Goal: Find specific page/section: Find specific page/section

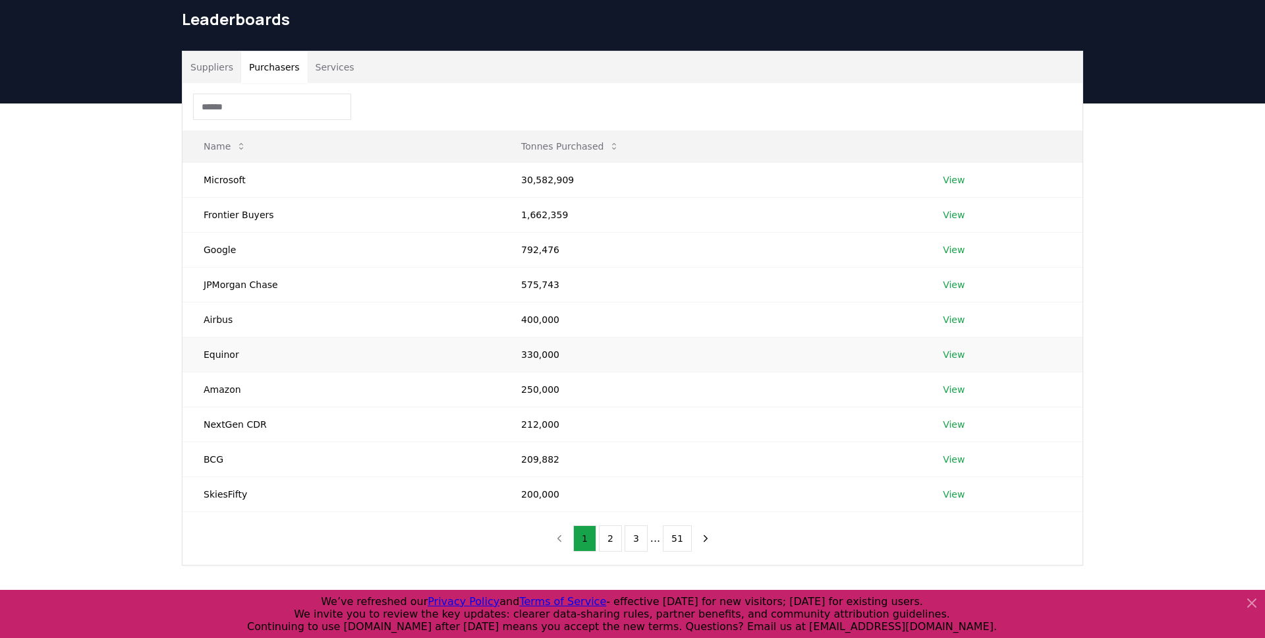
scroll to position [58, 0]
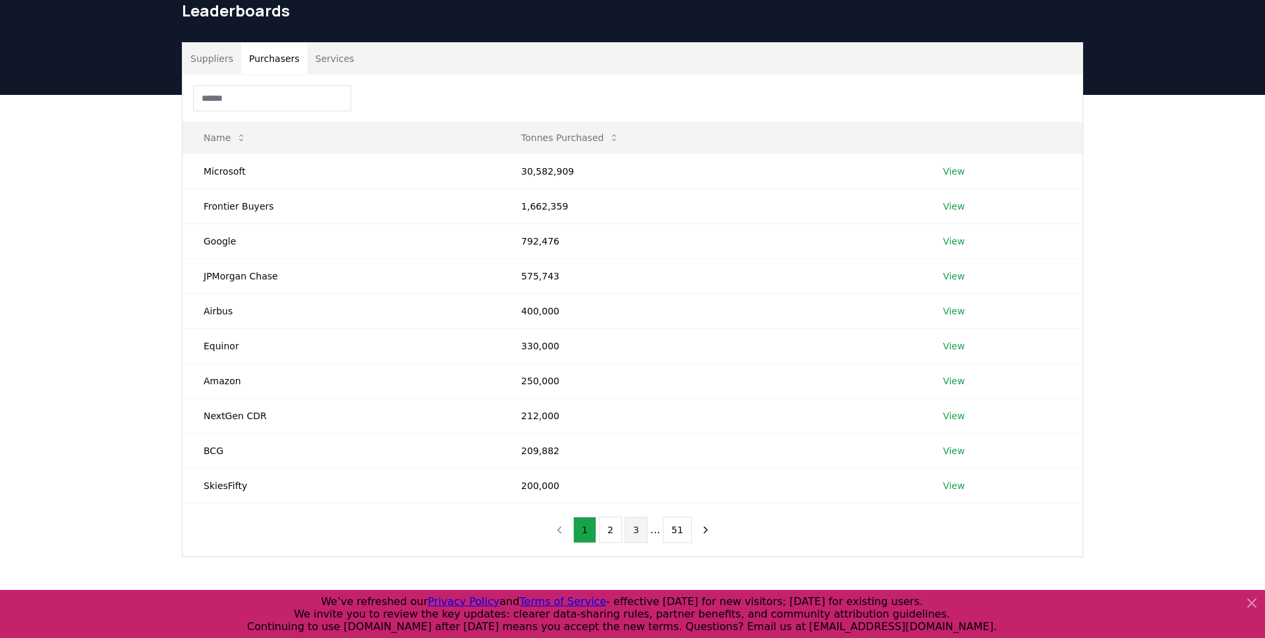
click at [640, 524] on button "3" at bounding box center [636, 530] width 23 height 26
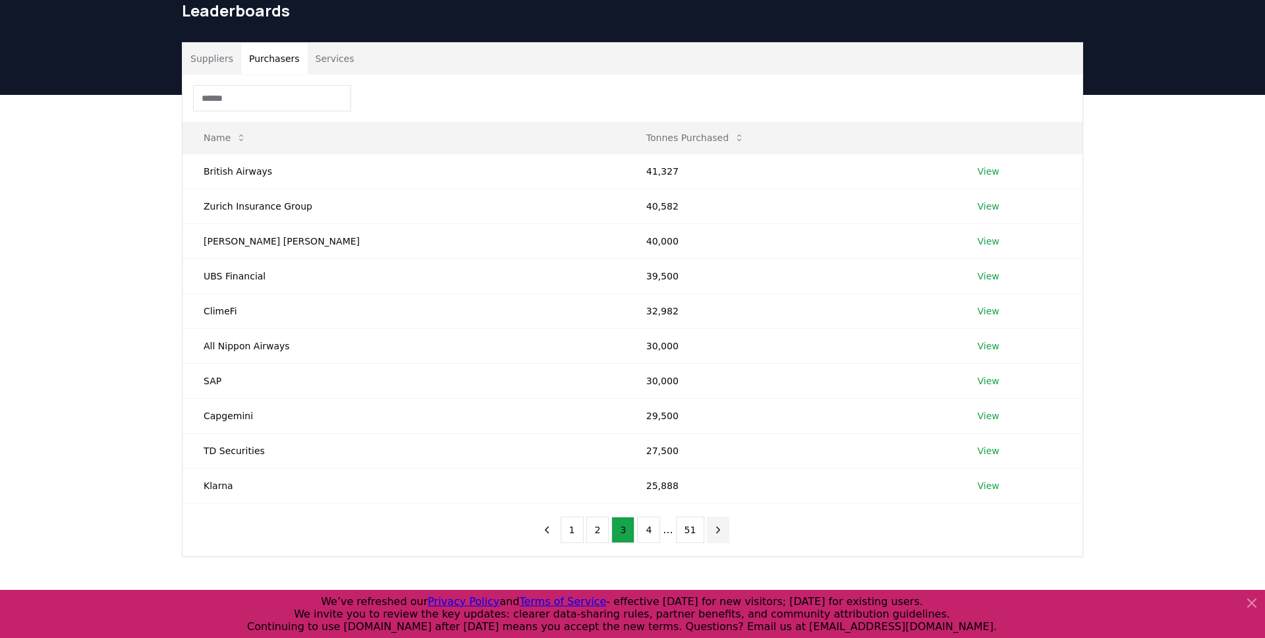
click at [719, 531] on icon "next page" at bounding box center [718, 530] width 12 height 12
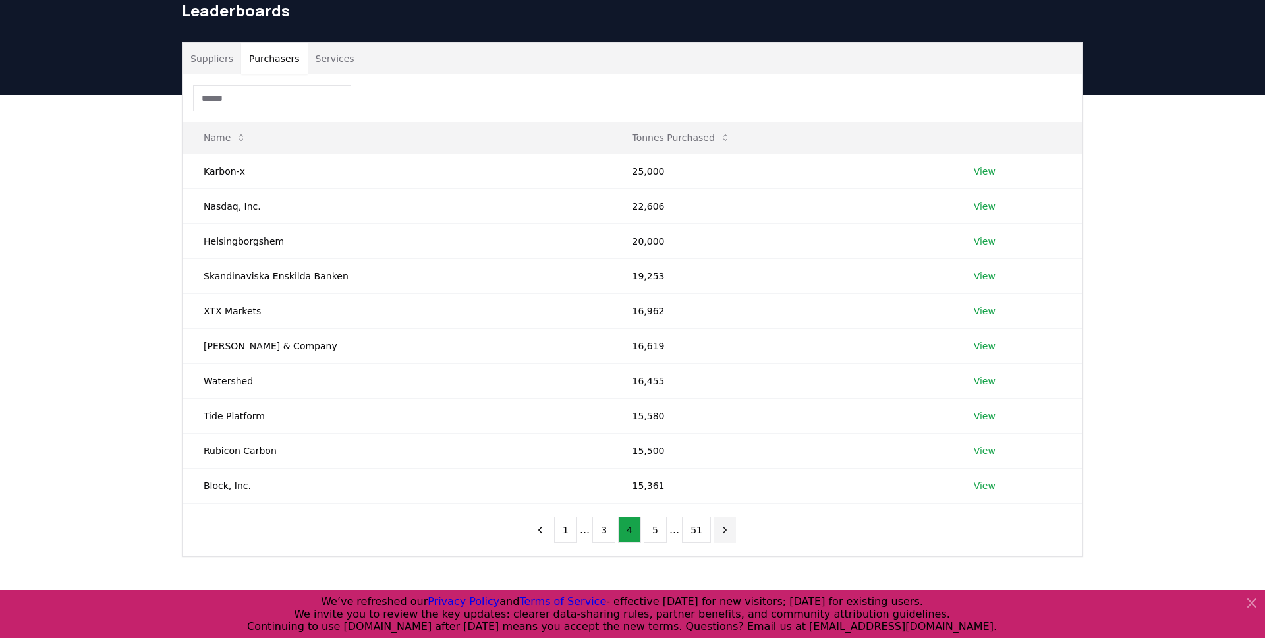
click at [719, 530] on icon "next page" at bounding box center [725, 530] width 12 height 12
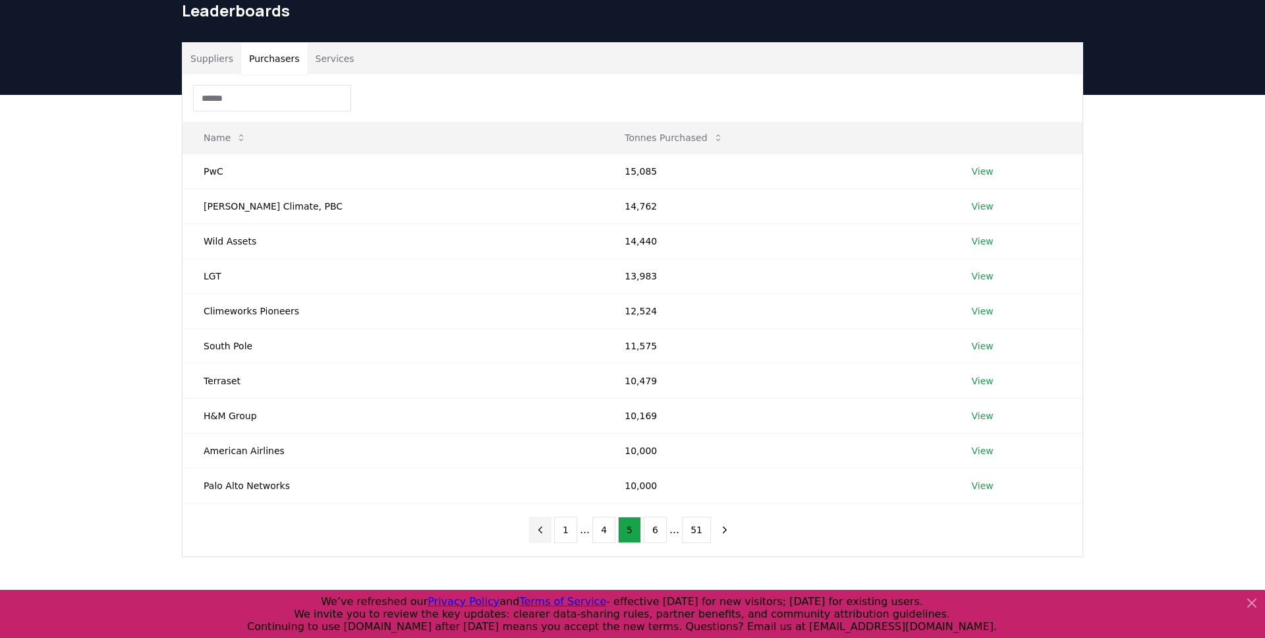
click at [546, 531] on icon "previous page" at bounding box center [540, 530] width 12 height 12
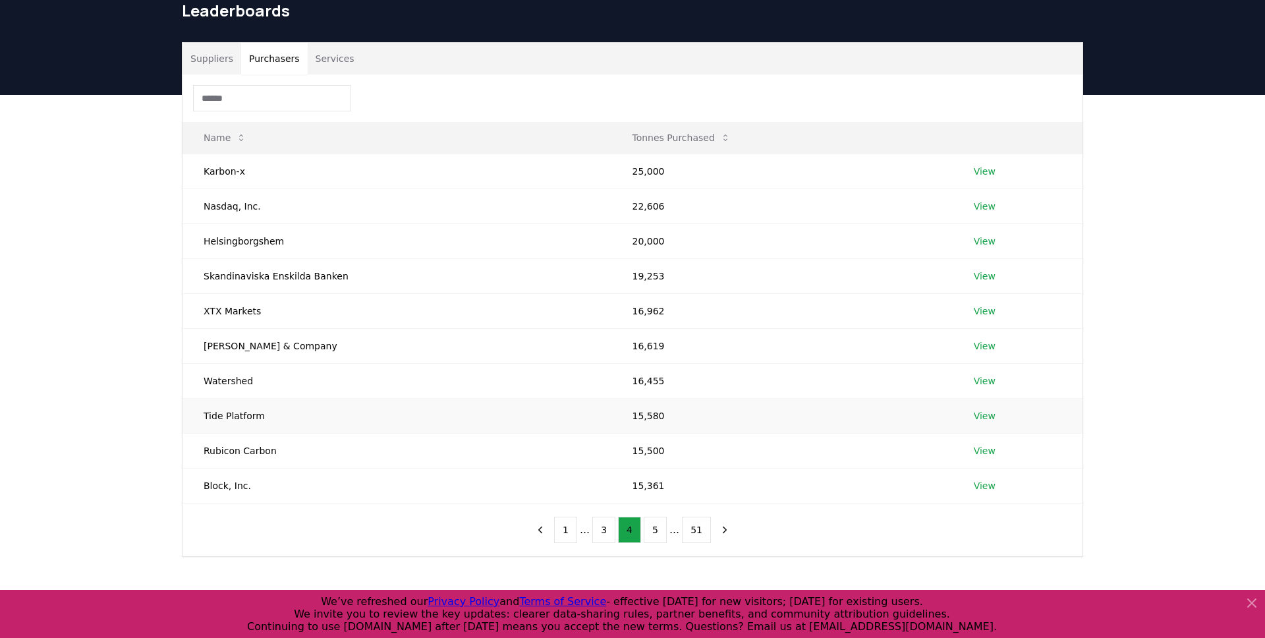
click at [264, 412] on td "Tide Platform" at bounding box center [397, 415] width 428 height 35
click at [983, 418] on link "View" at bounding box center [985, 415] width 22 height 13
